Goal: Browse casually

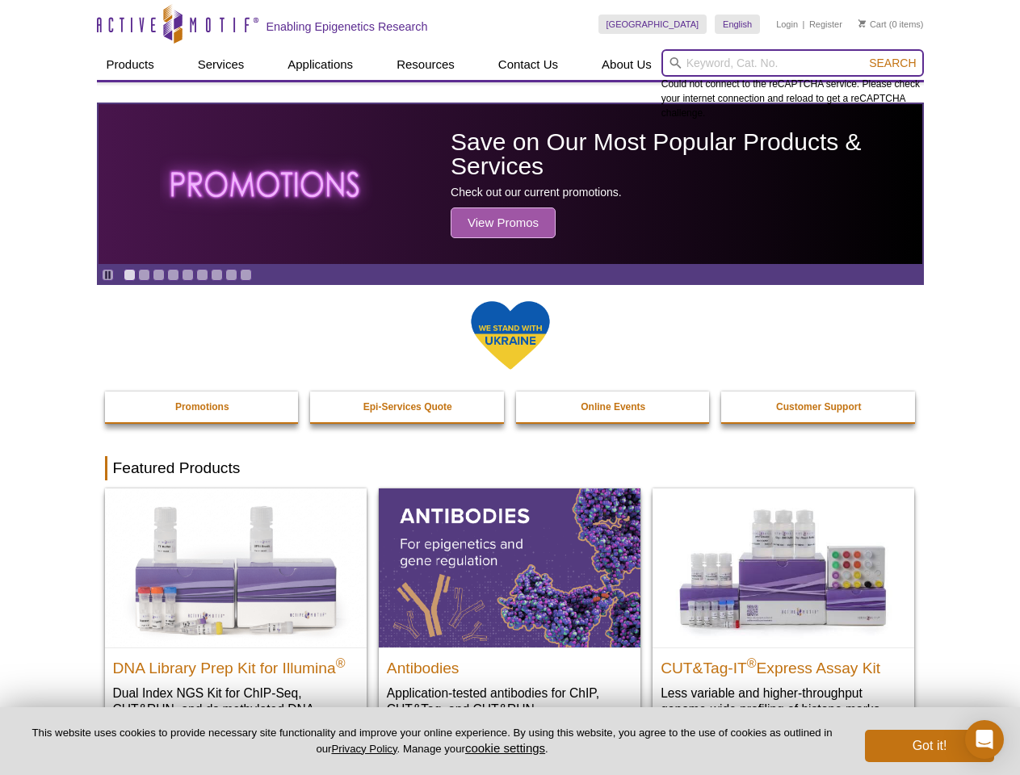
click at [792, 63] on input "search" at bounding box center [792, 62] width 262 height 27
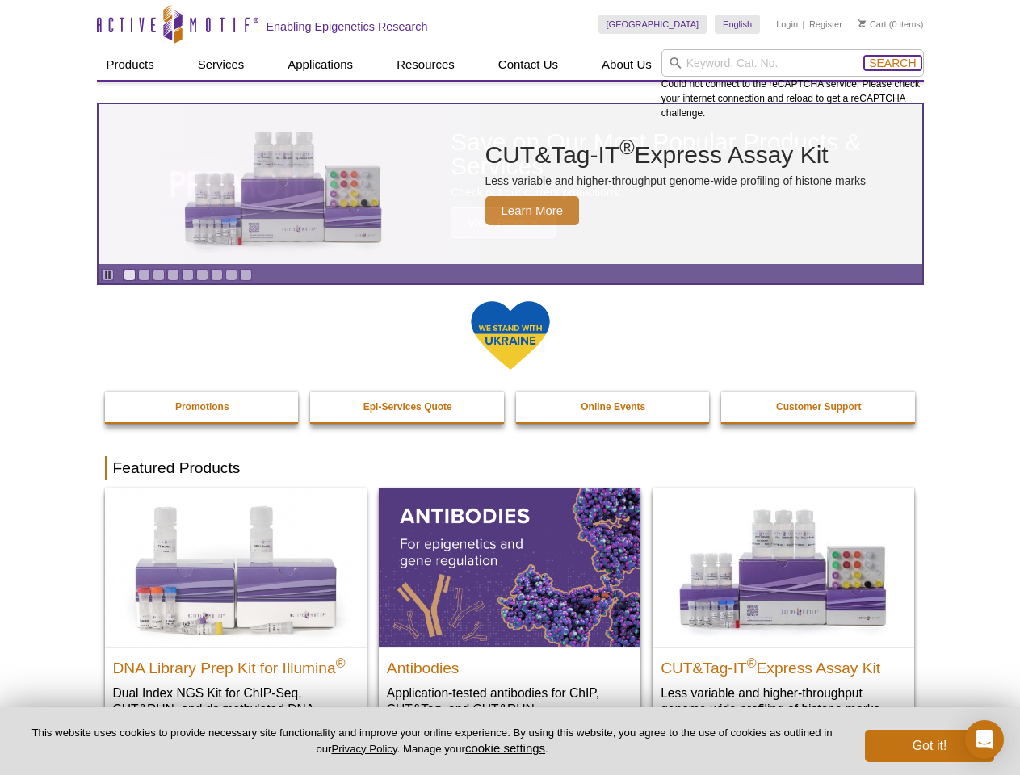
click at [892, 63] on span "Search" at bounding box center [892, 63] width 47 height 13
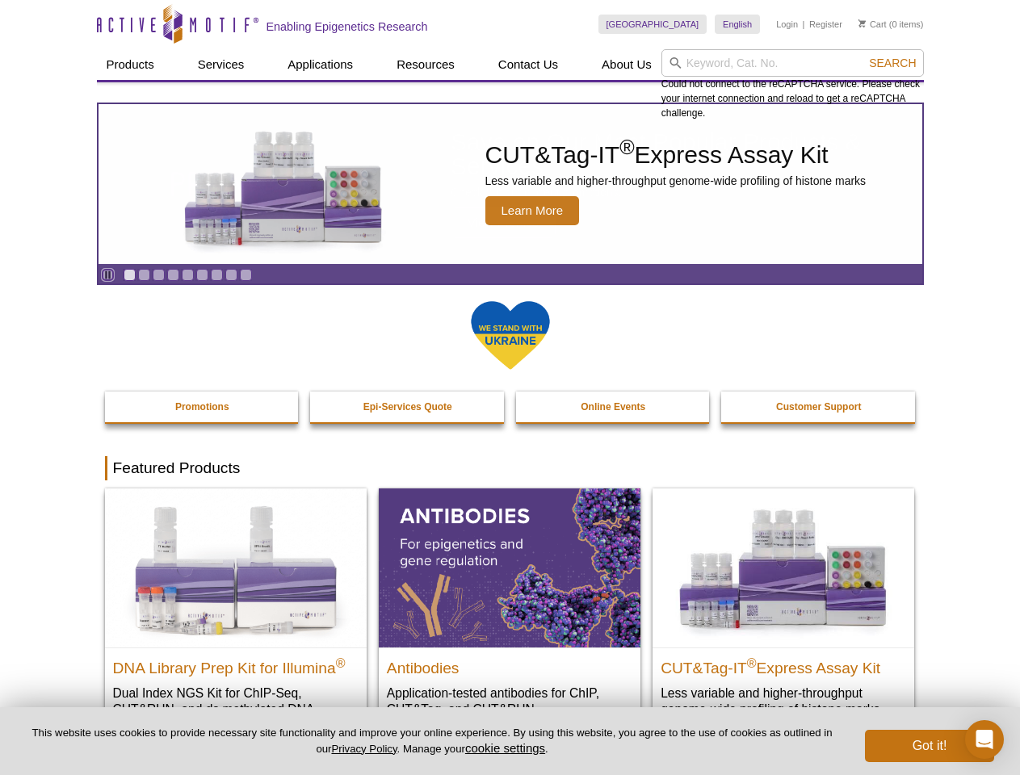
click at [107, 275] on icon "Pause" at bounding box center [108, 275] width 10 height 10
click at [129, 275] on link "Go to slide 1" at bounding box center [130, 275] width 12 height 12
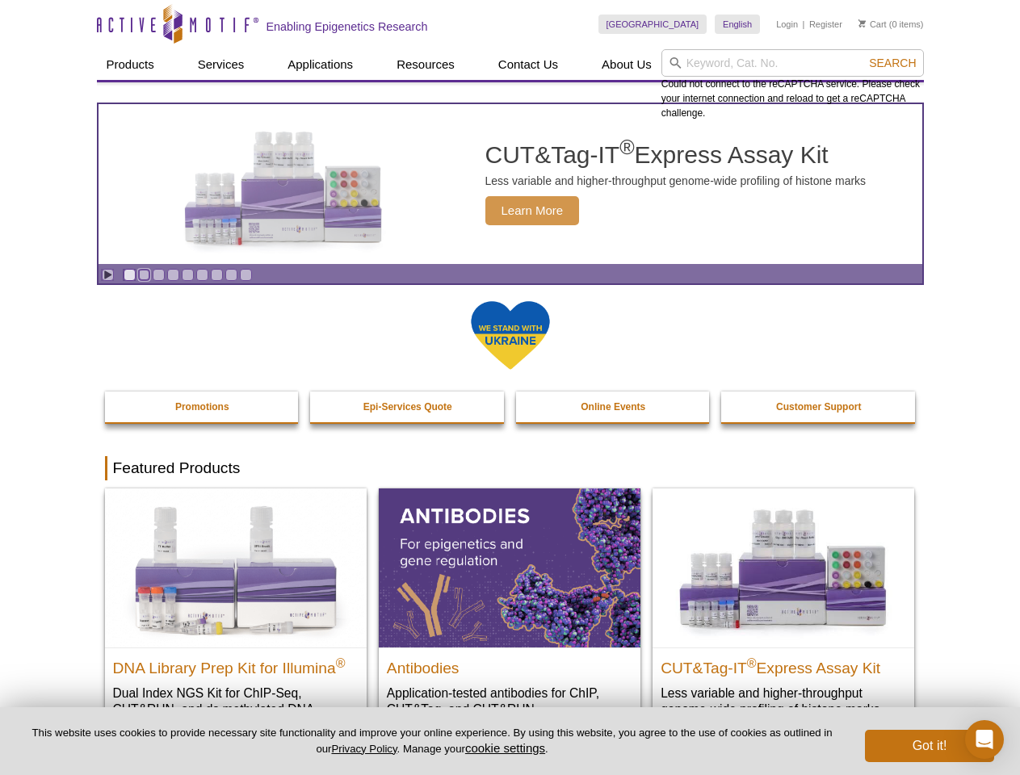
click at [144, 275] on link "Go to slide 2" at bounding box center [144, 275] width 12 height 12
click at [158, 275] on link "Go to slide 3" at bounding box center [159, 275] width 12 height 12
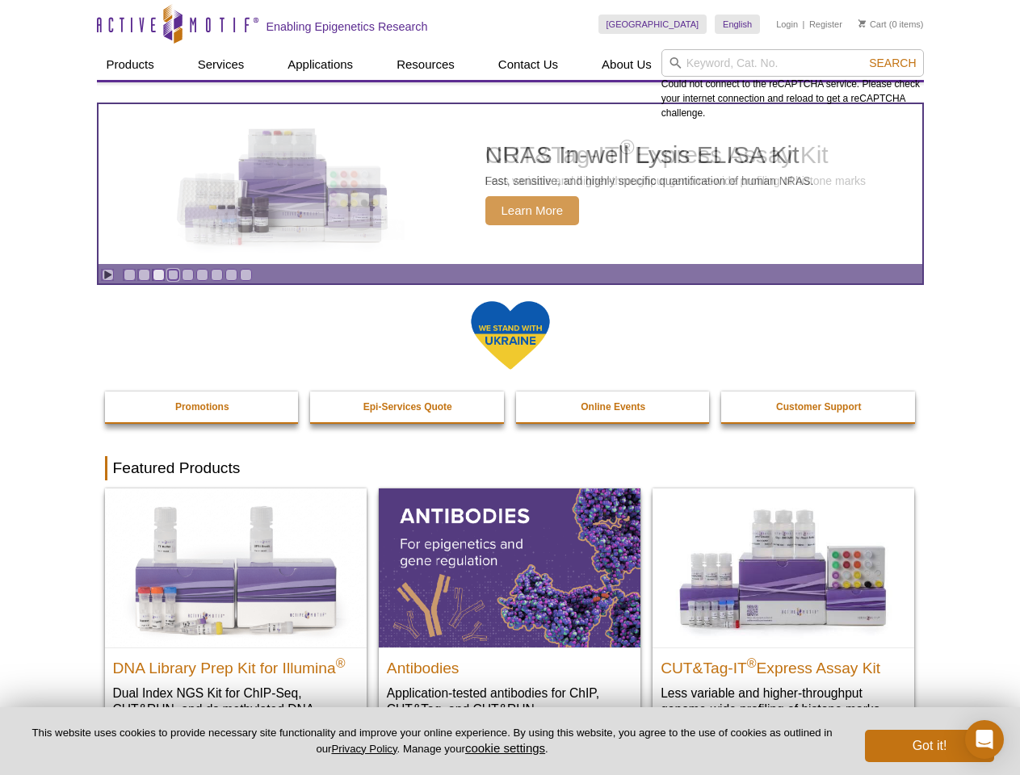
click at [173, 275] on link "Go to slide 4" at bounding box center [173, 275] width 12 height 12
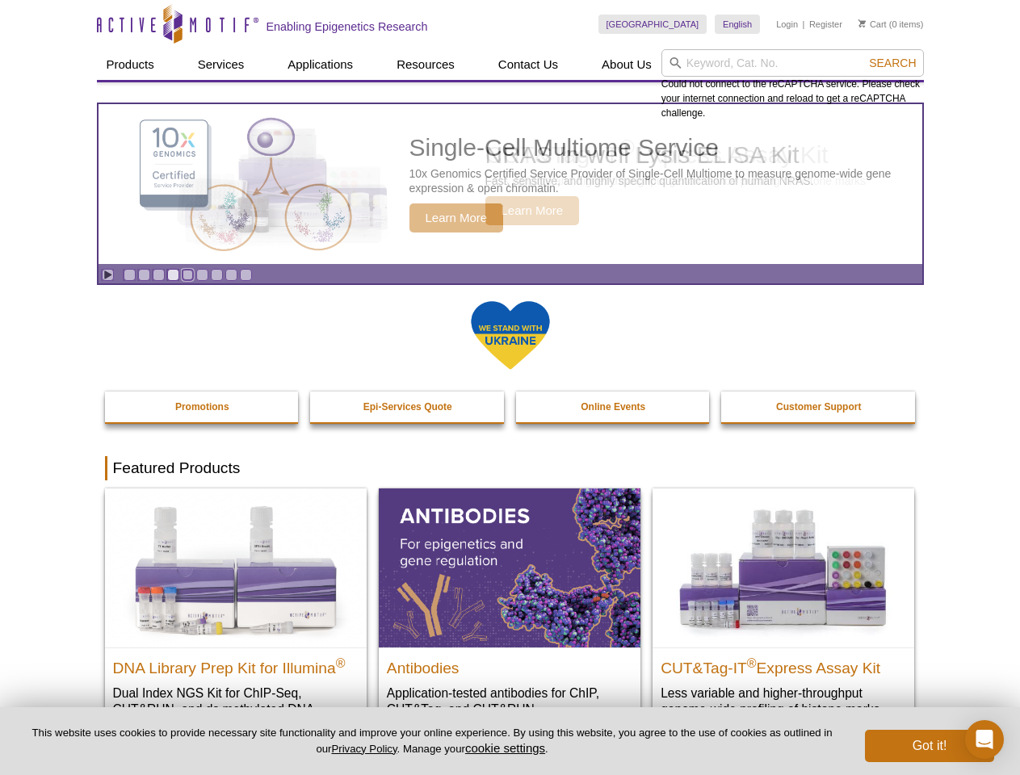
click at [187, 275] on link "Go to slide 5" at bounding box center [188, 275] width 12 height 12
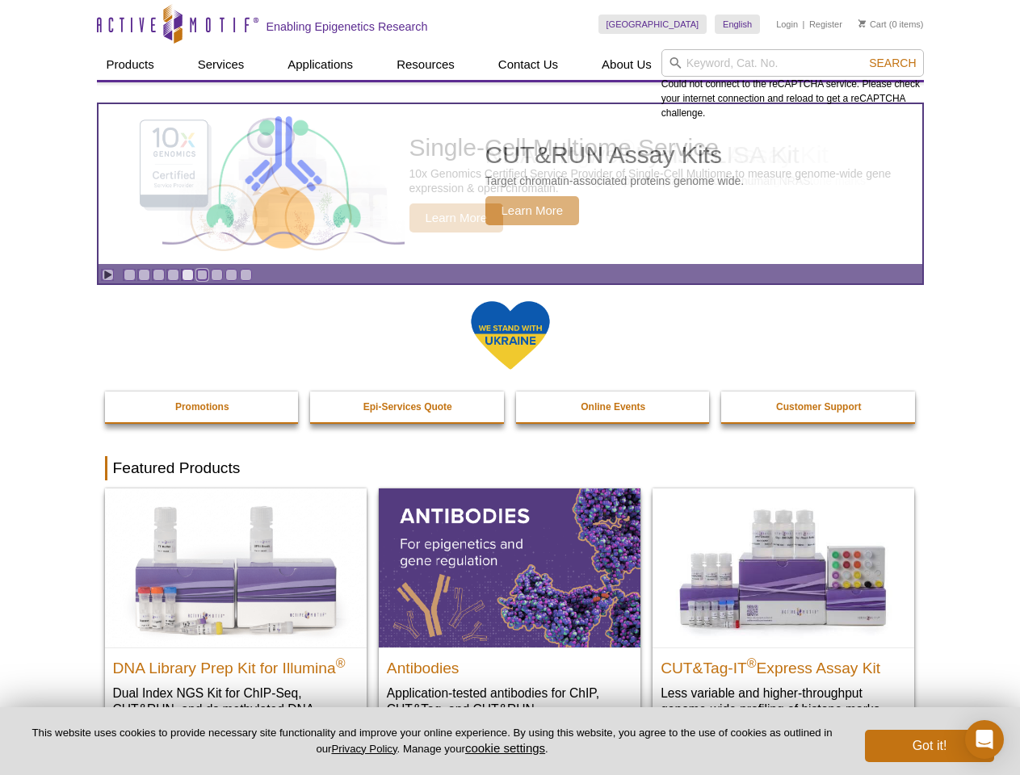
click at [202, 275] on link "Go to slide 6" at bounding box center [202, 275] width 12 height 12
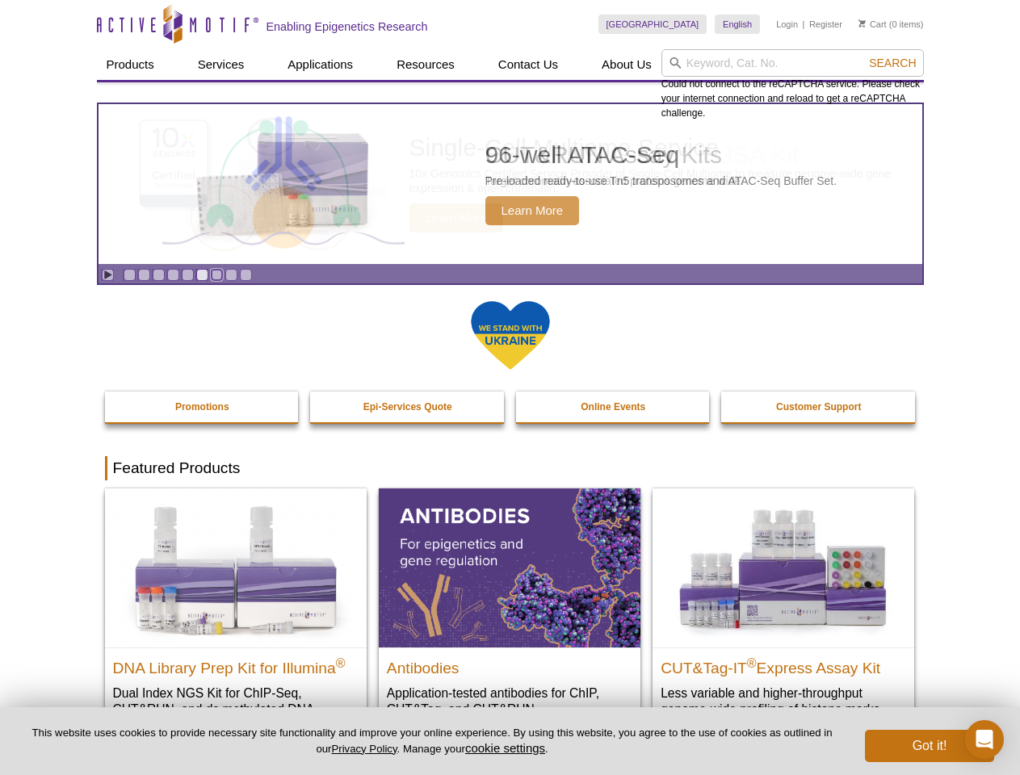
click at [216, 275] on link "Go to slide 7" at bounding box center [217, 275] width 12 height 12
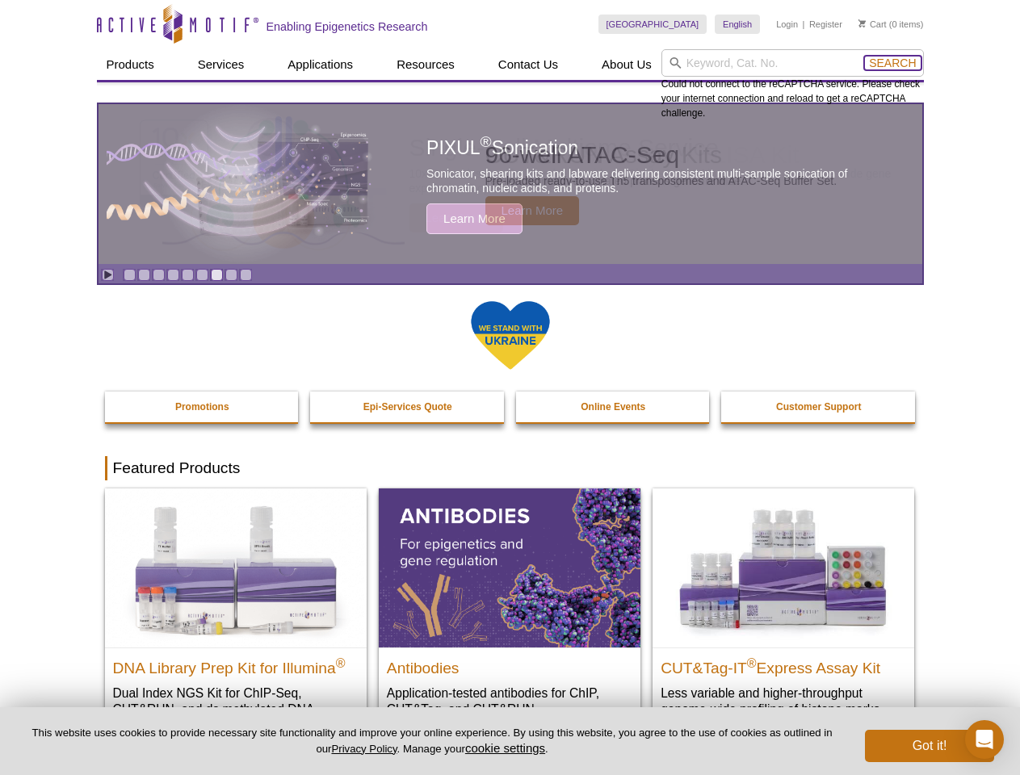
click at [892, 63] on span "Search" at bounding box center [892, 63] width 47 height 13
